Goal: Check status: Check status

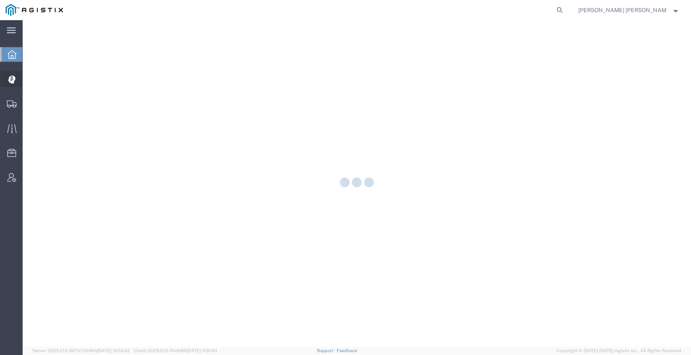
click at [11, 86] on div at bounding box center [11, 79] width 23 height 16
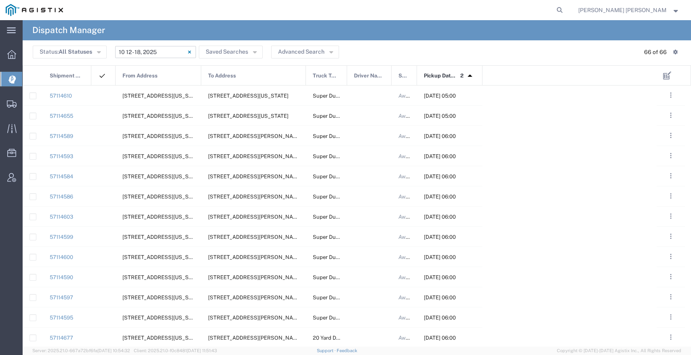
click at [147, 55] on input "[DATE] - [DATE]" at bounding box center [155, 52] width 81 height 12
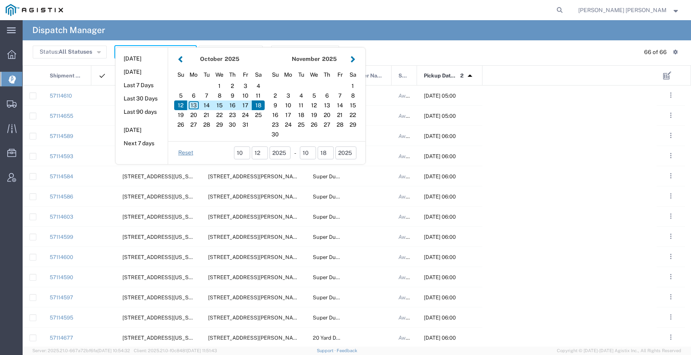
click at [180, 61] on button "button" at bounding box center [180, 59] width 8 height 11
click at [335, 84] on div "5" at bounding box center [339, 86] width 13 height 10
click at [339, 84] on div "5" at bounding box center [339, 86] width 13 height 10
type input "[DATE]"
type input "[DATE] - [DATE]"
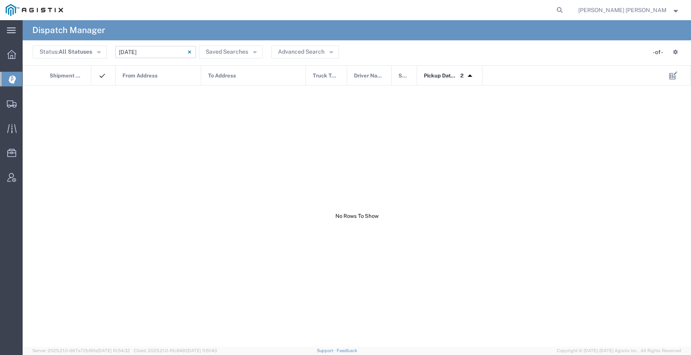
click at [472, 76] on img at bounding box center [469, 75] width 13 height 13
click at [412, 46] on div "Status: All Statuses All Statuses Awaiting Assignment Declined Assigned Accepte…" at bounding box center [357, 52] width 648 height 13
click at [14, 100] on svg-icon at bounding box center [12, 104] width 10 height 8
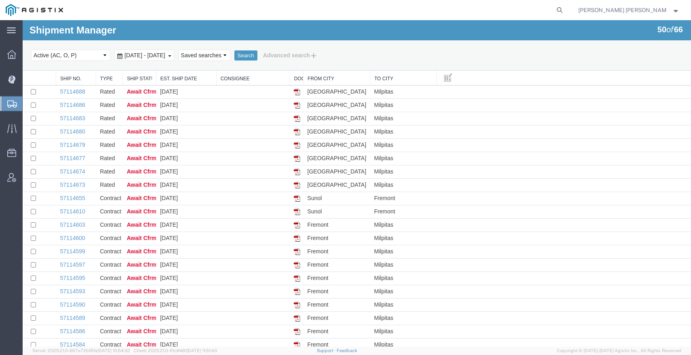
click at [167, 57] on span "[DATE] - [DATE]" at bounding box center [144, 55] width 45 height 6
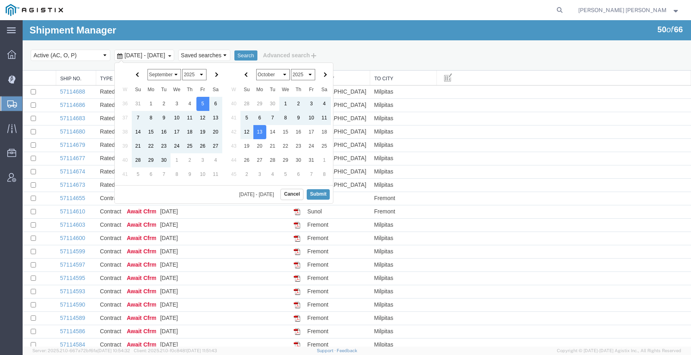
click at [167, 57] on span "[DATE] - [DATE]" at bounding box center [144, 55] width 45 height 6
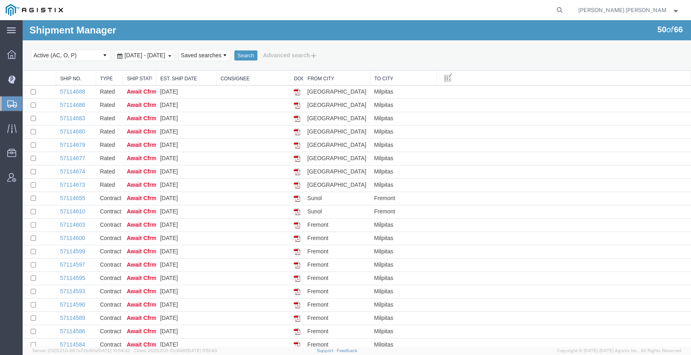
click at [167, 57] on span "[DATE] - [DATE]" at bounding box center [144, 55] width 45 height 6
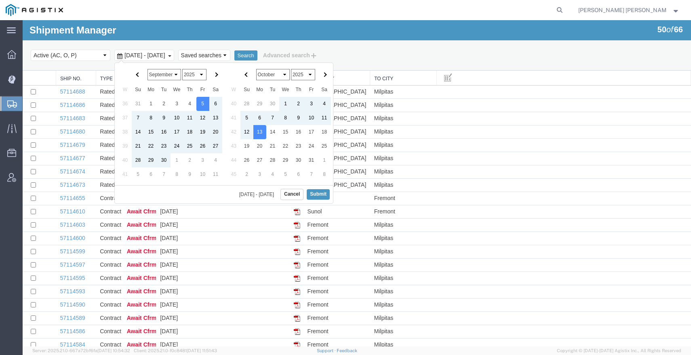
click at [260, 194] on span "[DATE] - [DATE]" at bounding box center [258, 194] width 38 height 5
click at [244, 76] on th at bounding box center [246, 75] width 13 height 16
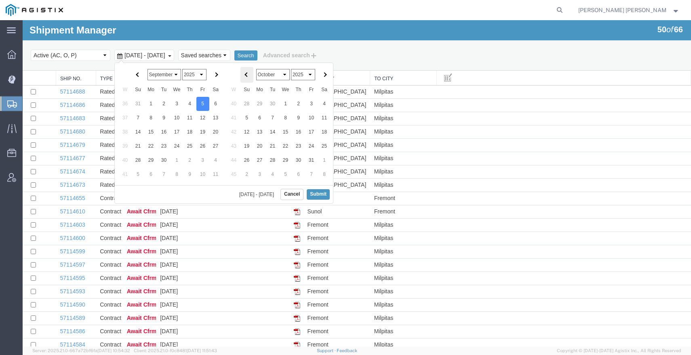
click at [243, 73] on th at bounding box center [246, 75] width 13 height 16
click at [323, 197] on button "Submit" at bounding box center [318, 194] width 23 height 10
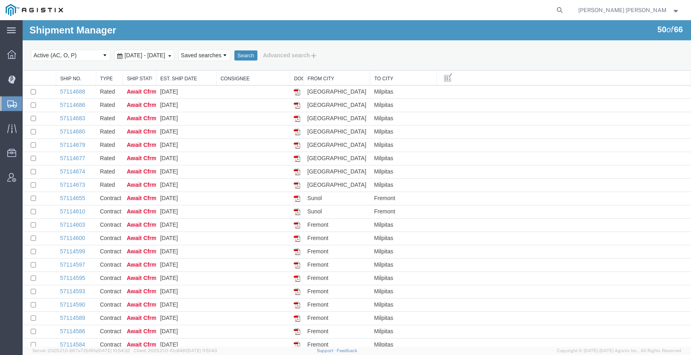
click at [257, 57] on button "Search" at bounding box center [245, 55] width 23 height 10
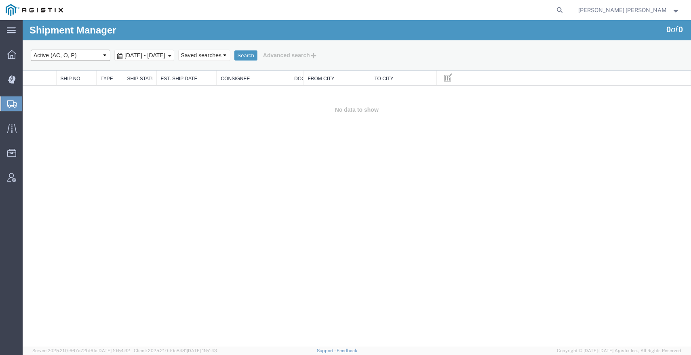
click at [105, 52] on select "Select status Active (AC, O, P) All Approved Awaiting Confirmation (AC) Booked …" at bounding box center [71, 55] width 80 height 11
select select "ALL"
click at [31, 50] on select "Select status Active (AC, O, P) All Approved Awaiting Confirmation (AC) Booked …" at bounding box center [71, 55] width 80 height 11
click at [257, 58] on button "Search" at bounding box center [245, 55] width 23 height 10
